Goal: Task Accomplishment & Management: Complete application form

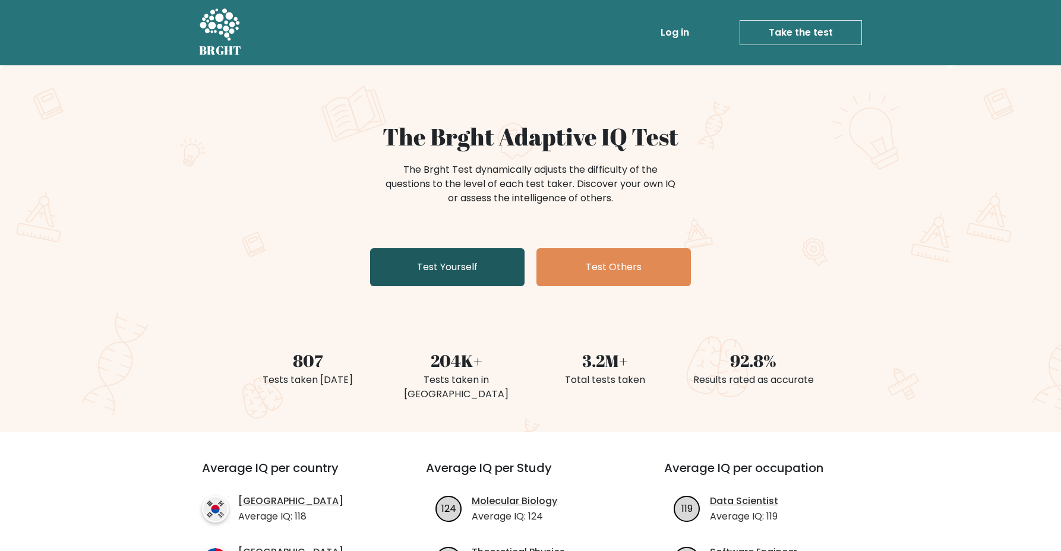
click at [471, 270] on link "Test Yourself" at bounding box center [447, 267] width 155 height 38
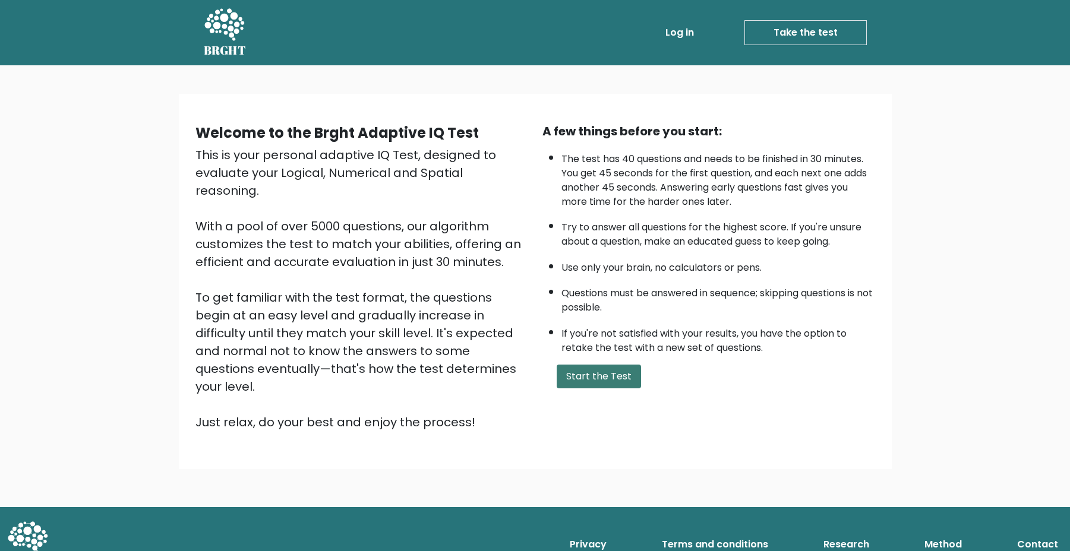
click at [597, 375] on button "Start the Test" at bounding box center [599, 377] width 84 height 24
click at [591, 370] on button "Start the Test" at bounding box center [599, 377] width 84 height 24
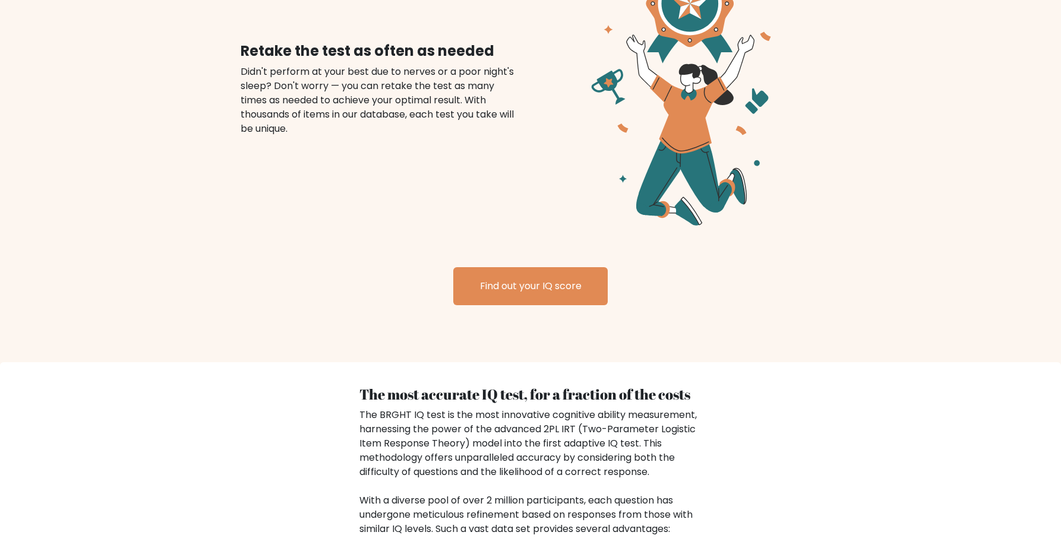
scroll to position [1411, 0]
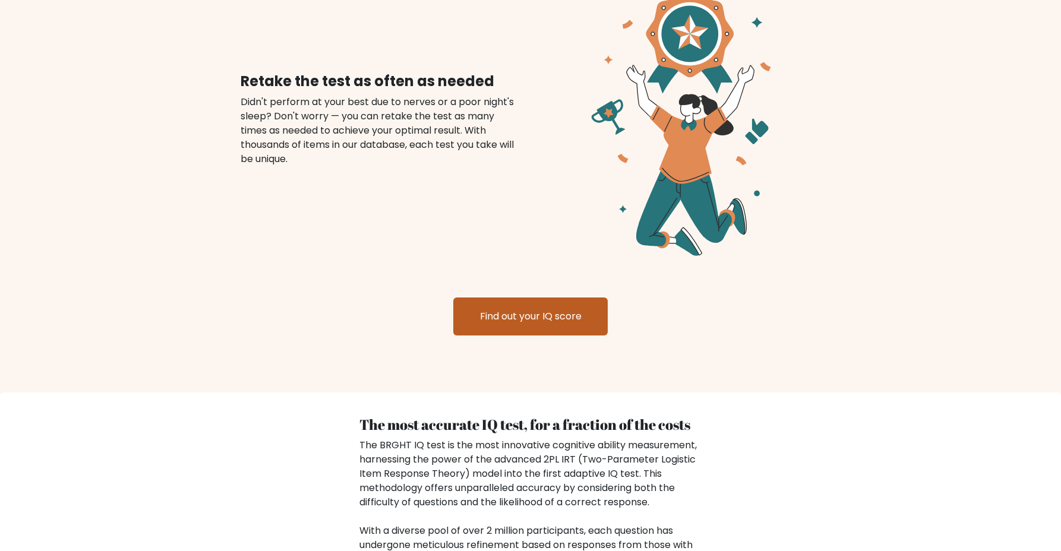
click at [546, 302] on link "Find out your IQ score" at bounding box center [530, 317] width 155 height 38
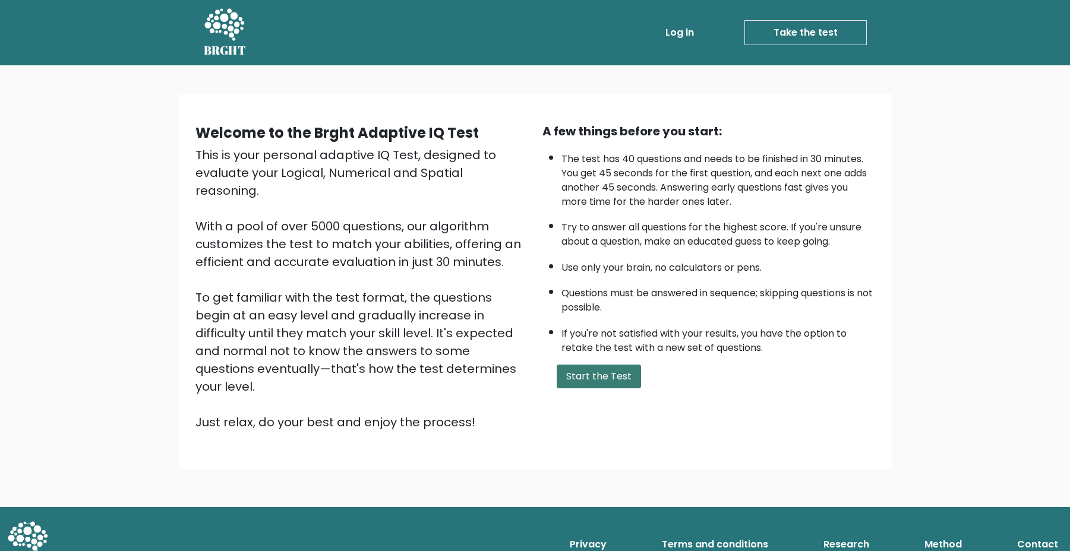
click at [589, 373] on button "Start the Test" at bounding box center [599, 377] width 84 height 24
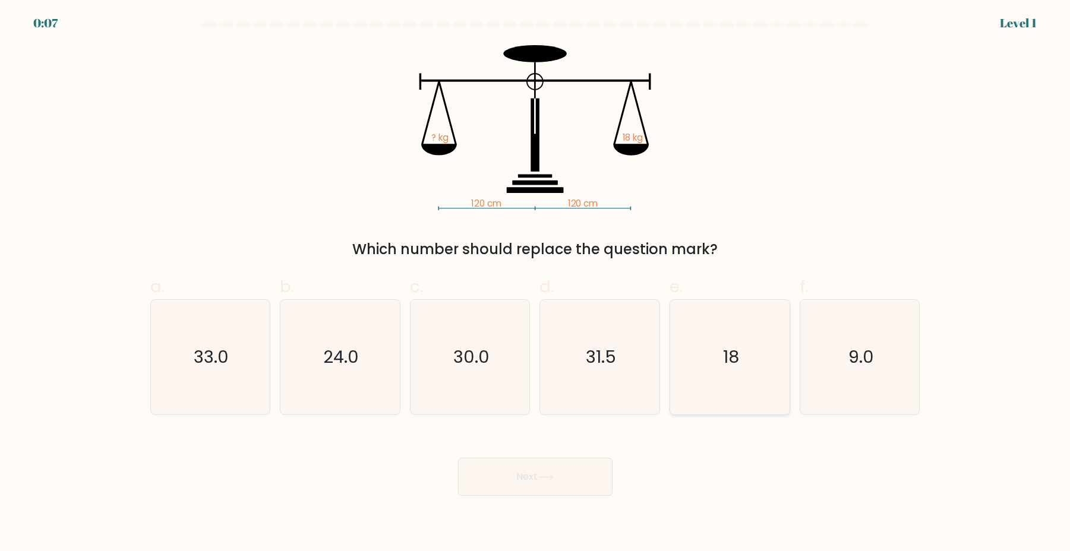
click at [734, 370] on icon "18" at bounding box center [730, 357] width 115 height 115
click at [536, 283] on input "e. 18" at bounding box center [535, 280] width 1 height 8
radio input "true"
click at [554, 478] on icon at bounding box center [546, 477] width 16 height 7
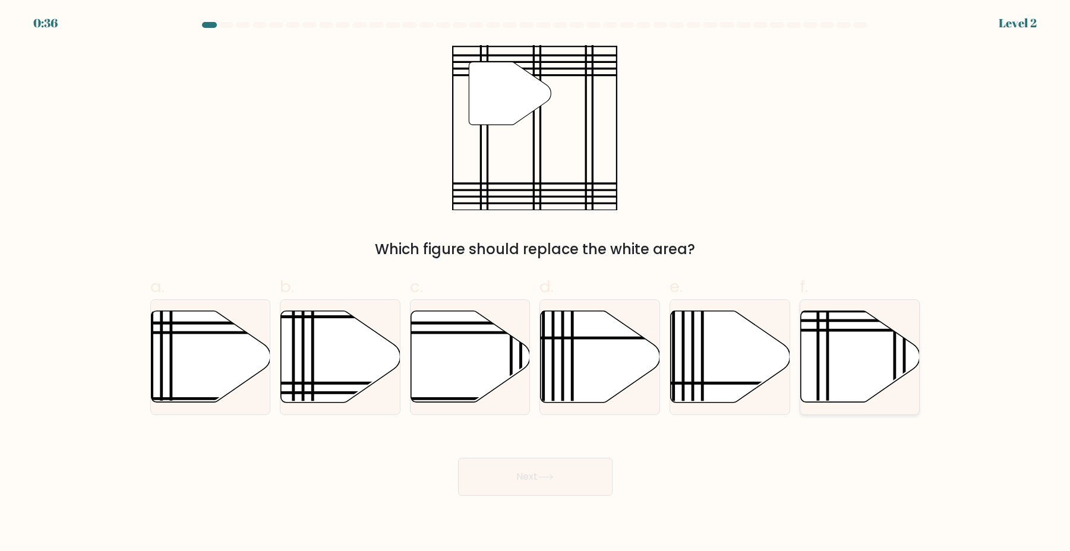
click at [817, 358] on icon at bounding box center [860, 357] width 119 height 92
click at [536, 283] on input "f." at bounding box center [535, 280] width 1 height 8
radio input "true"
click at [530, 478] on button "Next" at bounding box center [535, 477] width 155 height 38
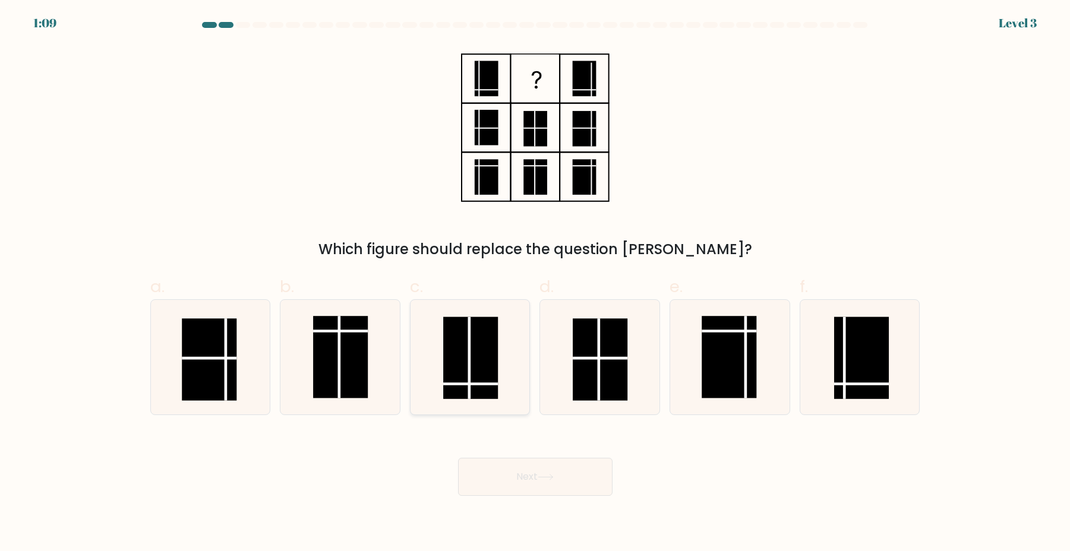
click at [478, 366] on rect at bounding box center [470, 358] width 55 height 82
click at [535, 283] on input "c." at bounding box center [535, 280] width 1 height 8
radio input "true"
click at [546, 481] on button "Next" at bounding box center [535, 477] width 155 height 38
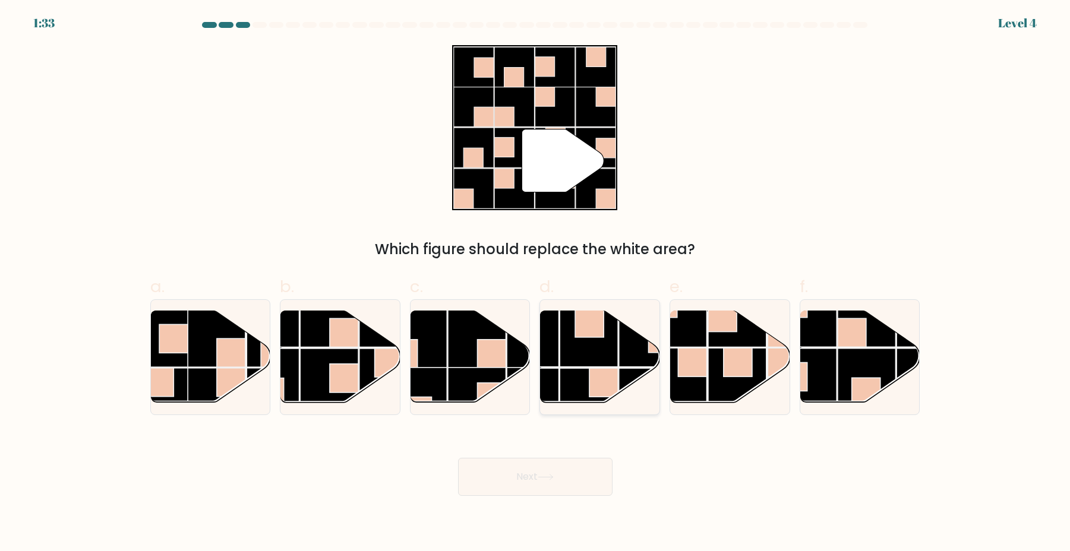
click at [597, 370] on rect at bounding box center [604, 382] width 29 height 29
click at [536, 283] on input "d." at bounding box center [535, 280] width 1 height 8
radio input "true"
click at [558, 494] on button "Next" at bounding box center [535, 477] width 155 height 38
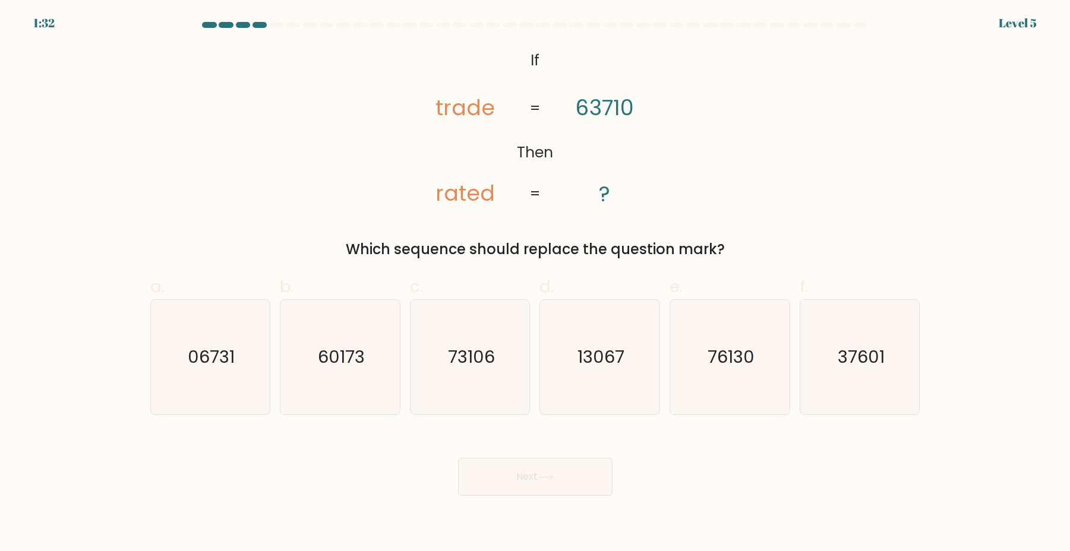
click at [562, 481] on button "Next" at bounding box center [535, 477] width 155 height 38
drag, startPoint x: 448, startPoint y: 106, endPoint x: 647, endPoint y: 108, distance: 198.5
click at [647, 108] on icon "@import url('https://fonts.googleapis.com/css?family=Abril+Fatface:400,100,100i…" at bounding box center [535, 127] width 269 height 165
copy icon "trade rated 63710"
click at [860, 184] on div "@import url('https://fonts.googleapis.com/css?family=Abril+Fatface:400,100,100i…" at bounding box center [535, 152] width 784 height 215
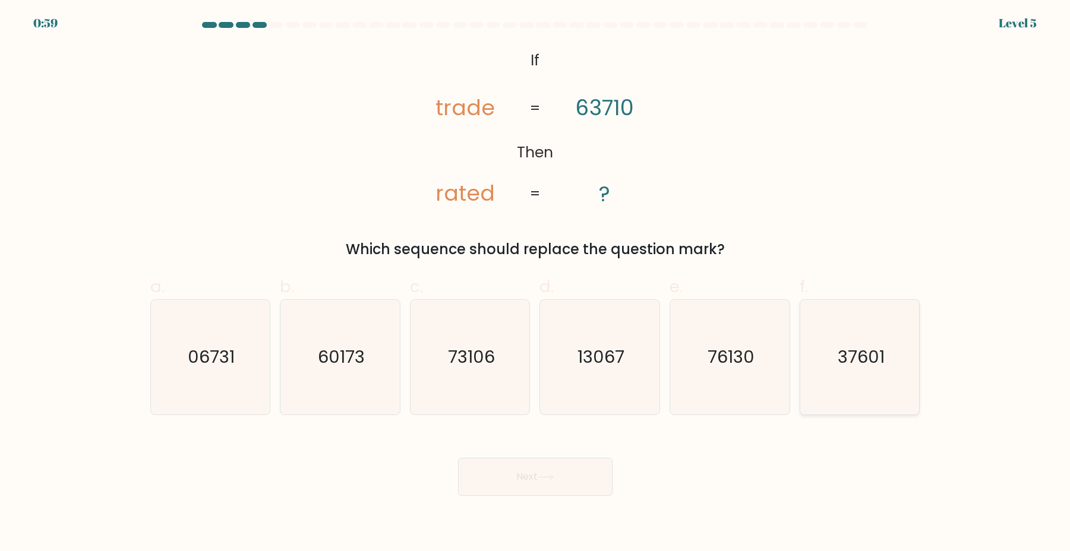
click at [841, 376] on icon "37601" at bounding box center [860, 357] width 115 height 115
click at [536, 283] on input "f. 37601" at bounding box center [535, 280] width 1 height 8
radio input "true"
click at [510, 477] on button "Next" at bounding box center [535, 477] width 155 height 38
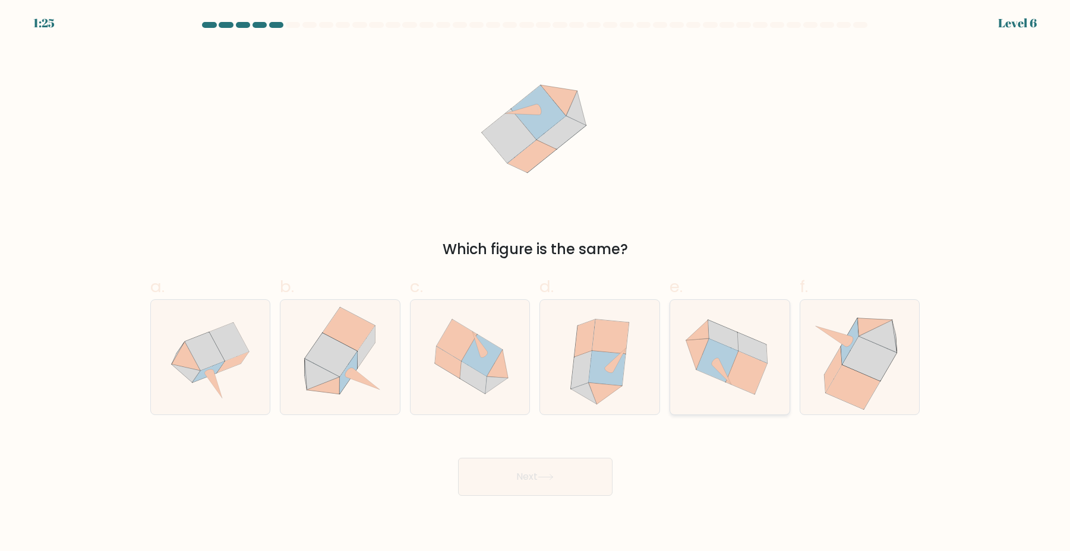
click at [711, 373] on icon at bounding box center [717, 360] width 42 height 43
click at [536, 283] on input "e." at bounding box center [535, 280] width 1 height 8
radio input "true"
click at [595, 452] on div "Next" at bounding box center [535, 463] width 784 height 67
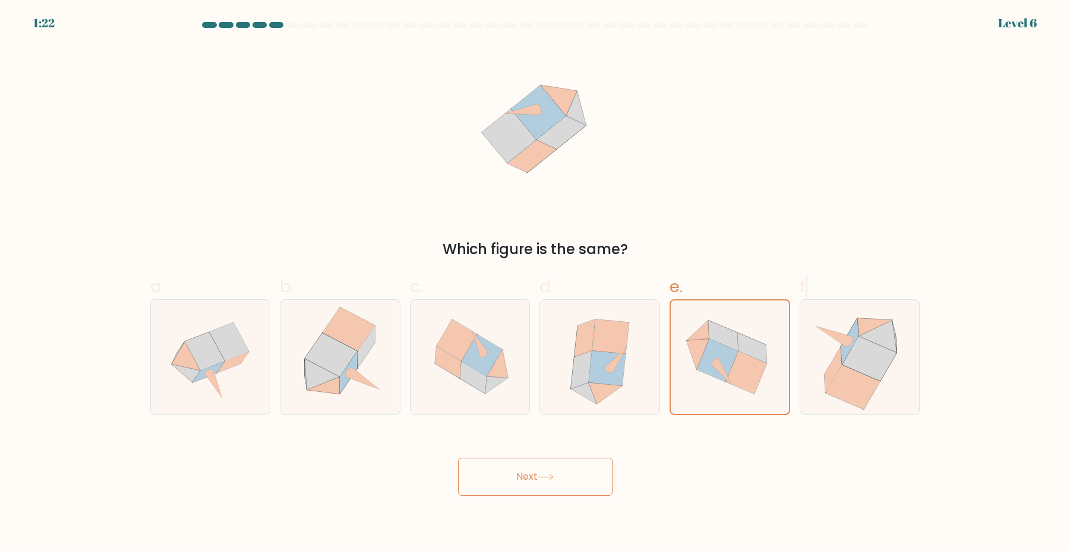
click at [579, 462] on button "Next" at bounding box center [535, 477] width 155 height 38
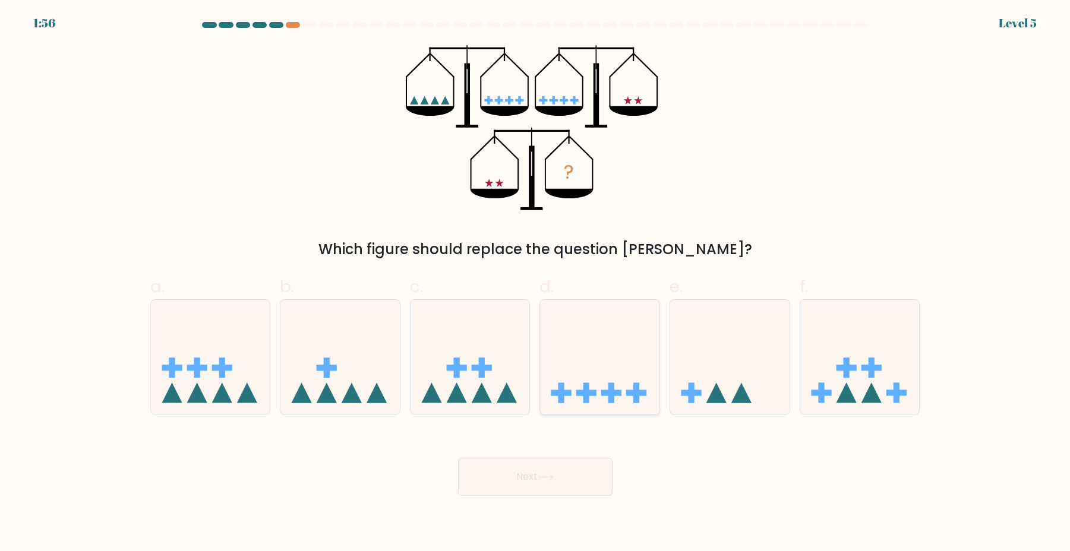
click at [590, 376] on icon at bounding box center [599, 357] width 119 height 99
click at [536, 283] on input "d." at bounding box center [535, 280] width 1 height 8
radio input "true"
click at [571, 477] on button "Next" at bounding box center [535, 477] width 155 height 38
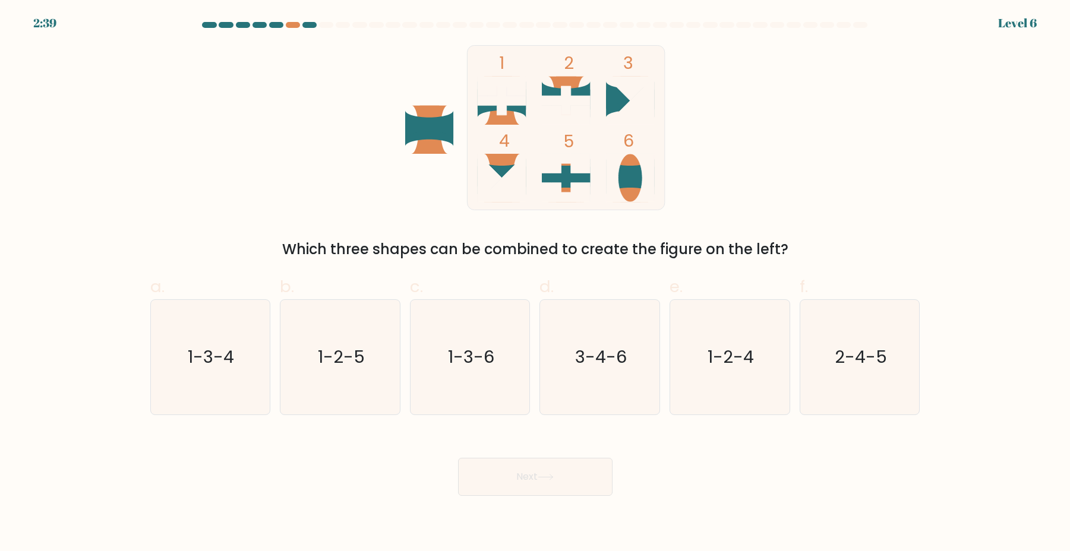
click at [726, 359] on text "1-2-4" at bounding box center [731, 357] width 46 height 24
click at [536, 283] on input "e. 1-2-4" at bounding box center [535, 280] width 1 height 8
radio input "true"
click at [570, 464] on button "Next" at bounding box center [535, 477] width 155 height 38
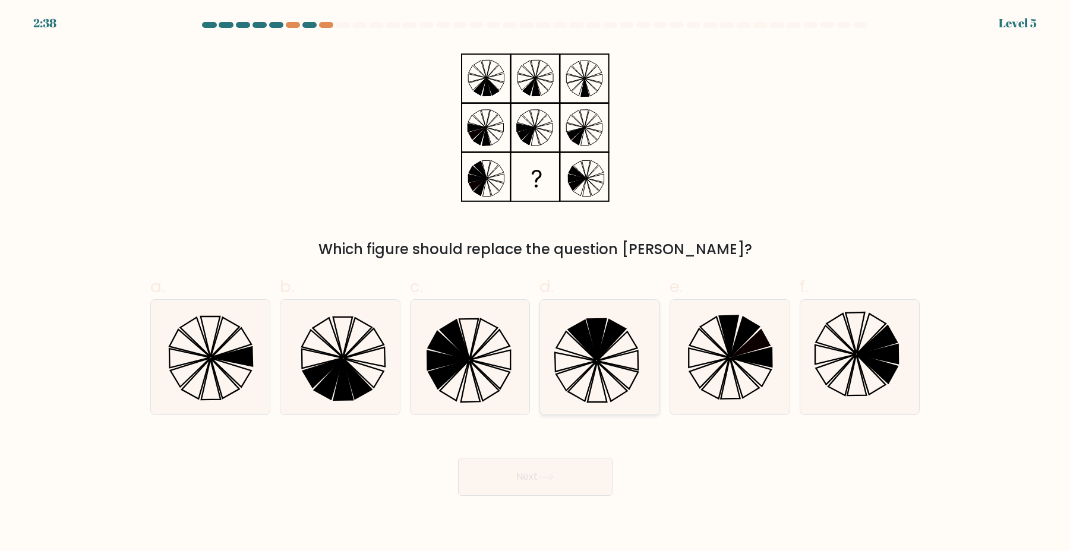
click at [600, 377] on icon at bounding box center [600, 357] width 115 height 115
click at [536, 283] on input "d." at bounding box center [535, 280] width 1 height 8
radio input "true"
click at [572, 461] on button "Next" at bounding box center [535, 477] width 155 height 38
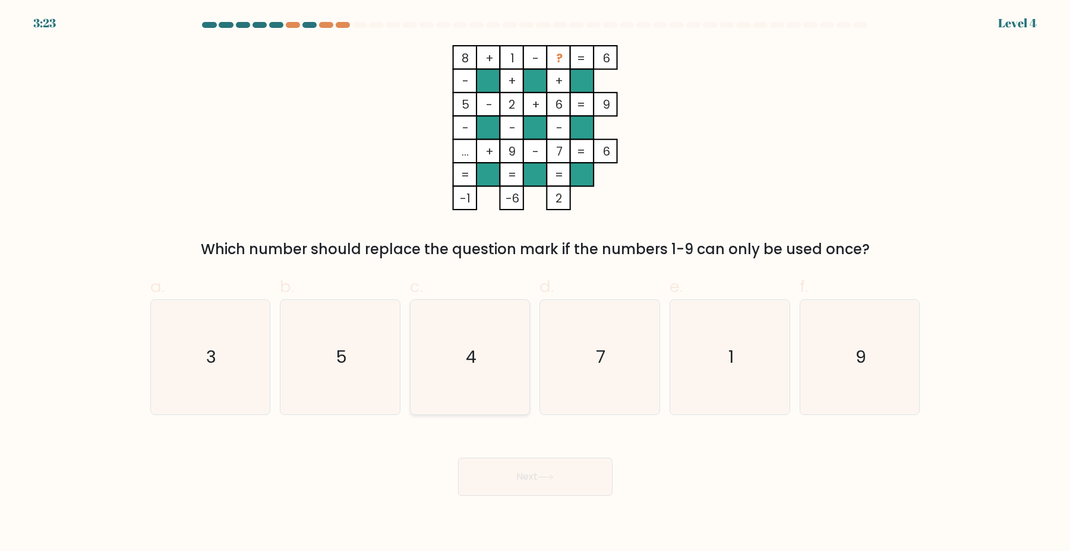
click at [490, 377] on icon "4" at bounding box center [470, 357] width 115 height 115
click at [535, 283] on input "c. 4" at bounding box center [535, 280] width 1 height 8
radio input "true"
click at [498, 481] on button "Next" at bounding box center [535, 477] width 155 height 38
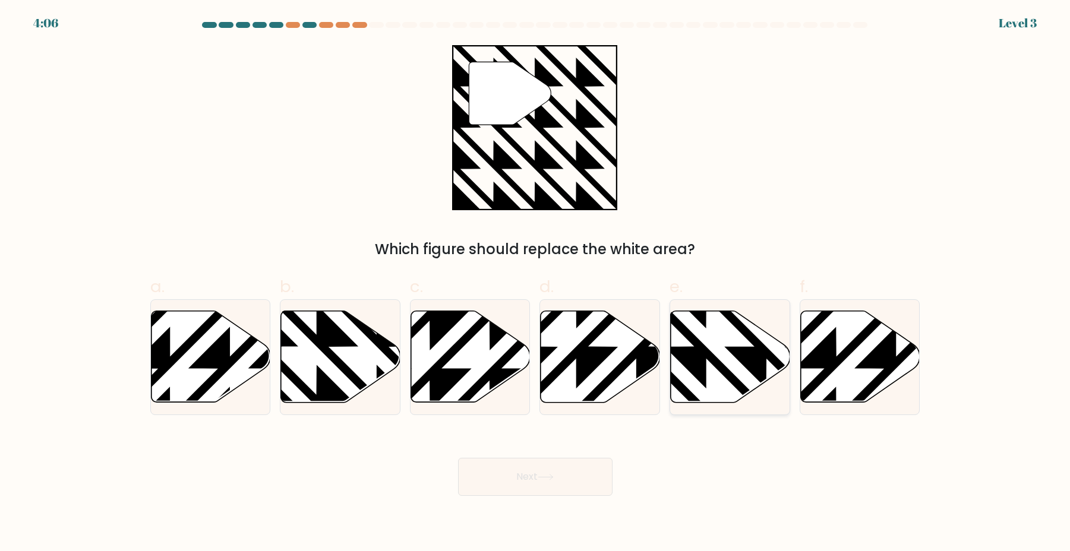
click at [713, 382] on icon at bounding box center [730, 357] width 119 height 92
click at [536, 283] on input "e." at bounding box center [535, 280] width 1 height 8
radio input "true"
click at [588, 465] on button "Next" at bounding box center [535, 477] width 155 height 38
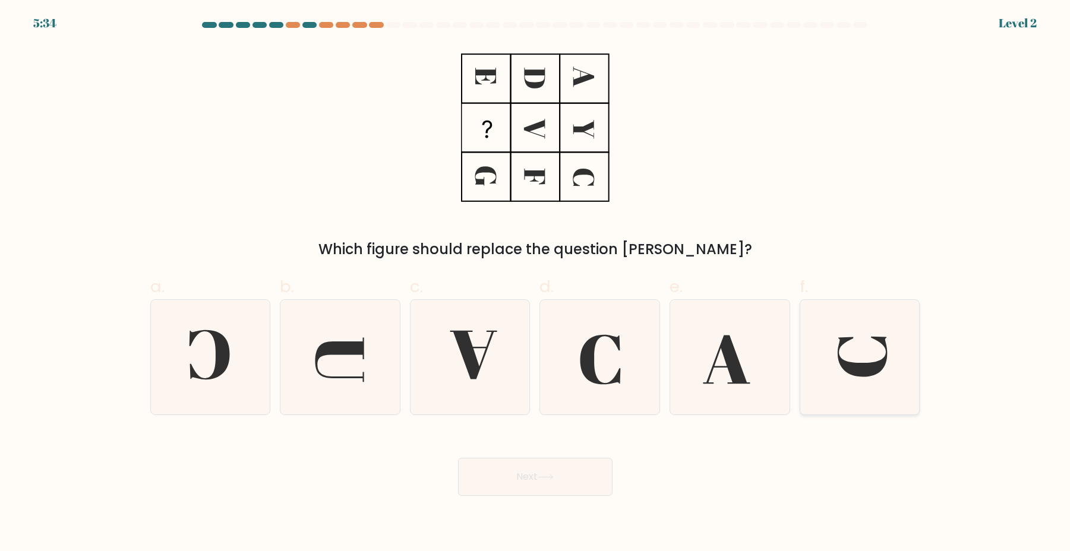
click at [843, 370] on icon at bounding box center [860, 357] width 115 height 115
click at [536, 283] on input "f." at bounding box center [535, 280] width 1 height 8
radio input "true"
click at [562, 469] on button "Next" at bounding box center [535, 477] width 155 height 38
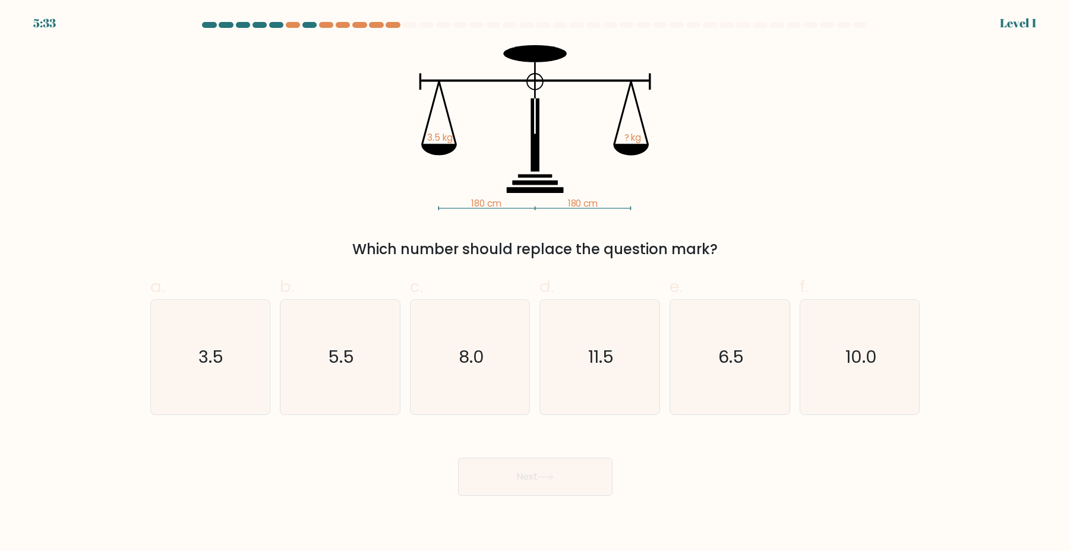
click at [586, 369] on icon "11.5" at bounding box center [600, 357] width 115 height 115
click at [536, 283] on input "d. 11.5" at bounding box center [535, 280] width 1 height 8
radio input "true"
click at [527, 472] on button "Next" at bounding box center [535, 477] width 155 height 38
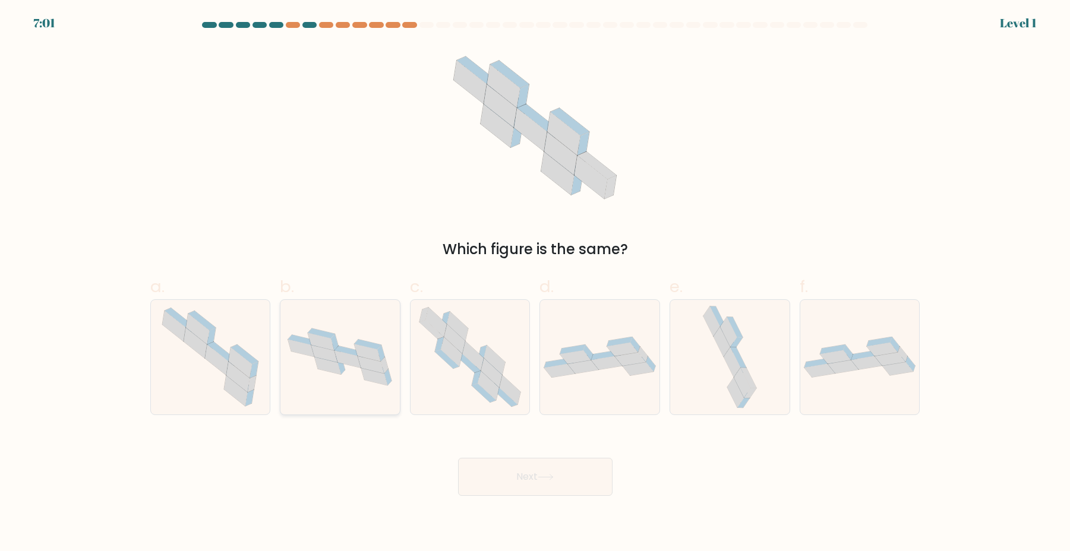
click at [329, 366] on icon at bounding box center [328, 366] width 26 height 17
click at [535, 283] on input "b." at bounding box center [535, 280] width 1 height 8
radio input "true"
click at [520, 486] on button "Next" at bounding box center [535, 477] width 155 height 38
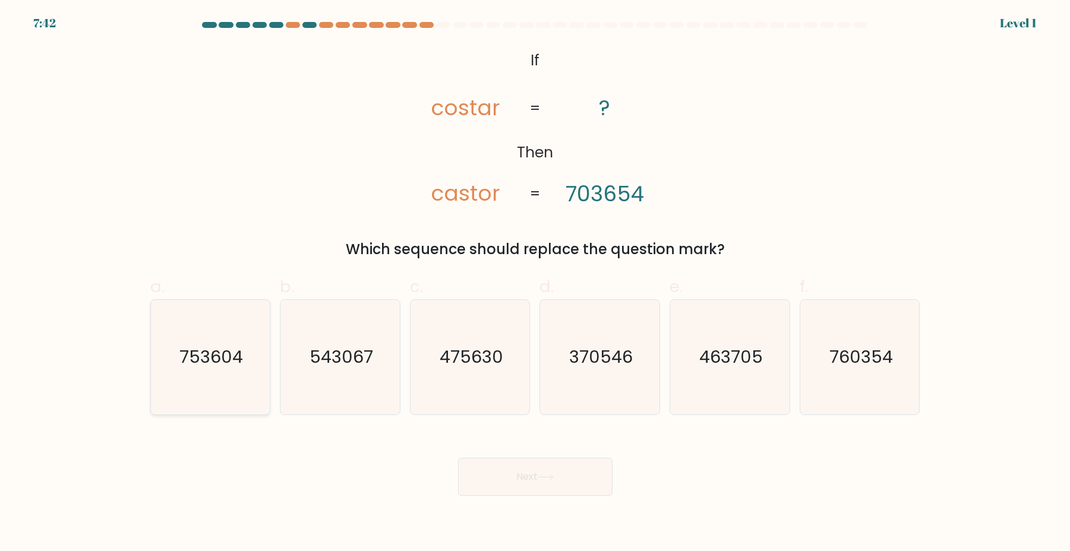
click at [244, 349] on icon "753604" at bounding box center [210, 357] width 115 height 115
click at [535, 283] on input "a. 753604" at bounding box center [535, 280] width 1 height 8
radio input "true"
click at [500, 456] on div "Next" at bounding box center [535, 463] width 784 height 67
click at [503, 471] on button "Next" at bounding box center [535, 477] width 155 height 38
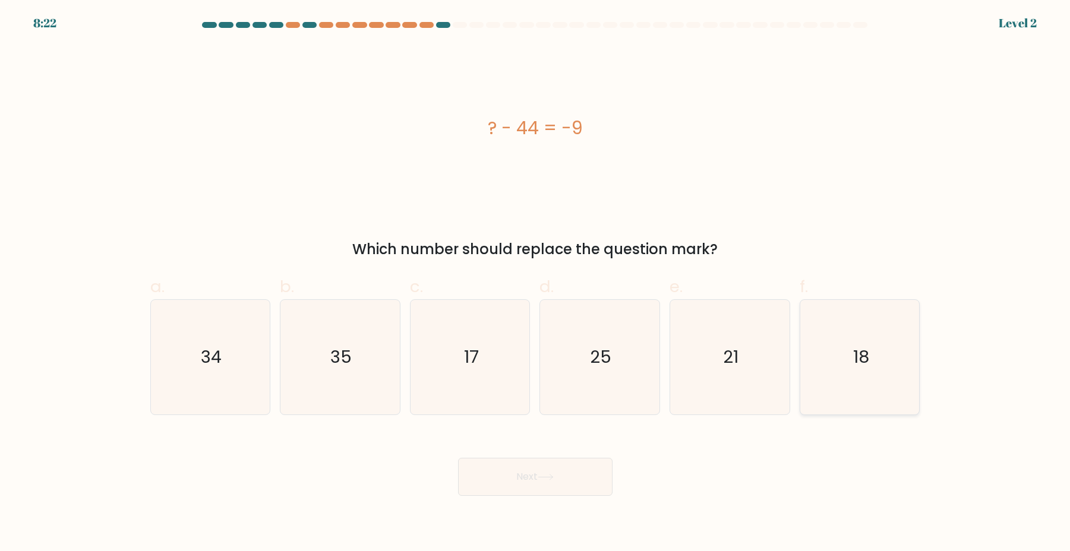
click at [851, 354] on icon "18" at bounding box center [860, 357] width 115 height 115
click at [536, 283] on input "f. 18" at bounding box center [535, 280] width 1 height 8
radio input "true"
click at [555, 472] on button "Next" at bounding box center [535, 477] width 155 height 38
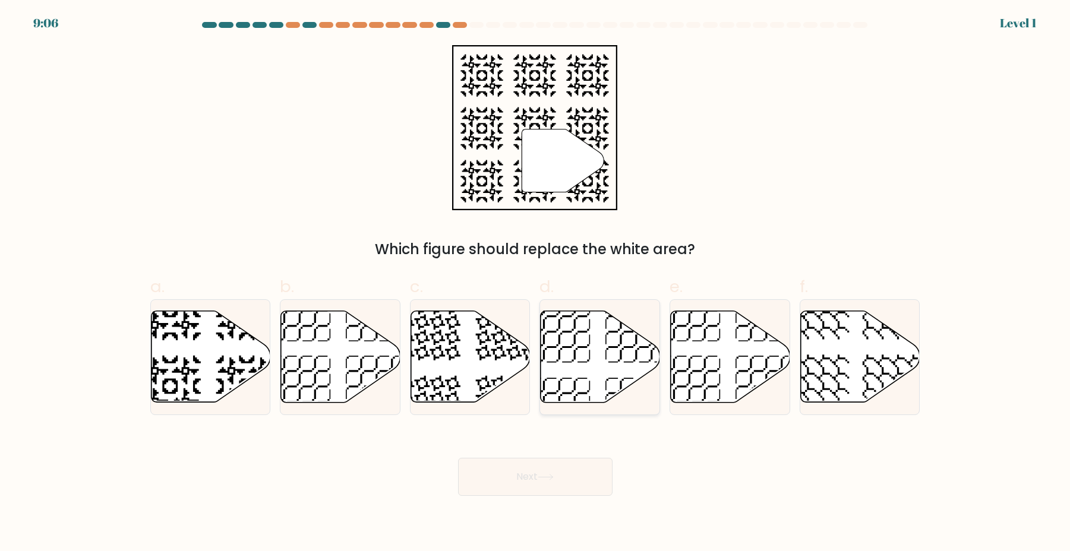
click at [632, 386] on icon at bounding box center [599, 357] width 119 height 93
click at [536, 283] on input "d." at bounding box center [535, 280] width 1 height 8
radio input "true"
click at [576, 456] on div "Next" at bounding box center [535, 463] width 784 height 67
click at [560, 475] on button "Next" at bounding box center [535, 477] width 155 height 38
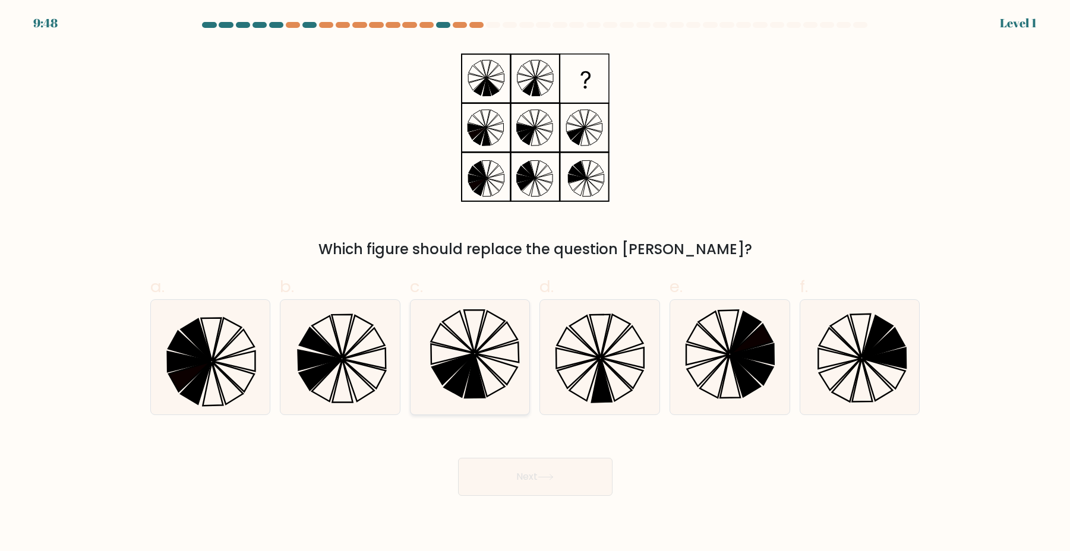
click at [440, 359] on icon at bounding box center [470, 357] width 115 height 115
click at [535, 283] on input "c." at bounding box center [535, 280] width 1 height 8
radio input "true"
click at [528, 461] on button "Next" at bounding box center [535, 477] width 155 height 38
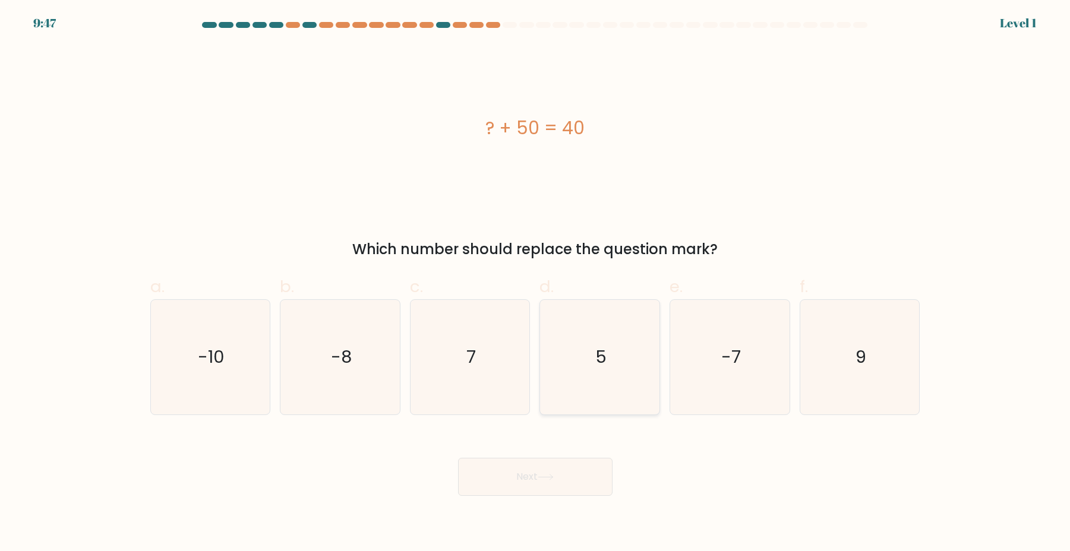
click at [598, 368] on text "5" at bounding box center [600, 357] width 11 height 24
click at [536, 283] on input "d. 5" at bounding box center [535, 280] width 1 height 8
radio input "true"
click at [587, 485] on button "Next" at bounding box center [535, 477] width 155 height 38
